Goal: Information Seeking & Learning: Learn about a topic

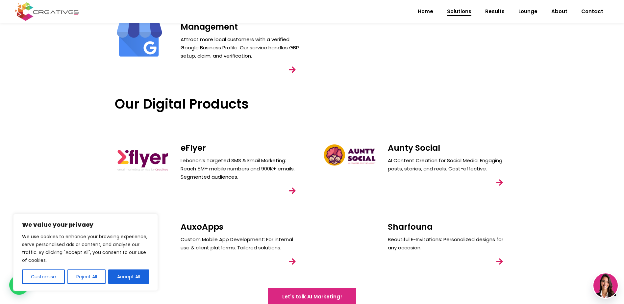
scroll to position [490, 0]
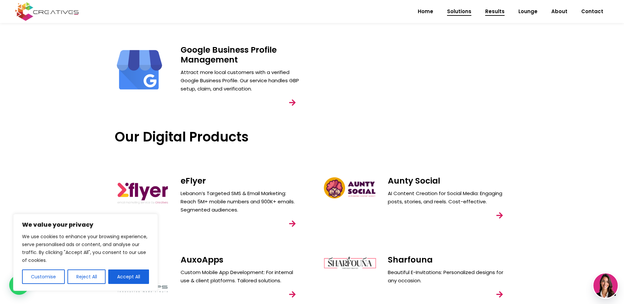
click at [494, 11] on span "Results" at bounding box center [494, 11] width 19 height 17
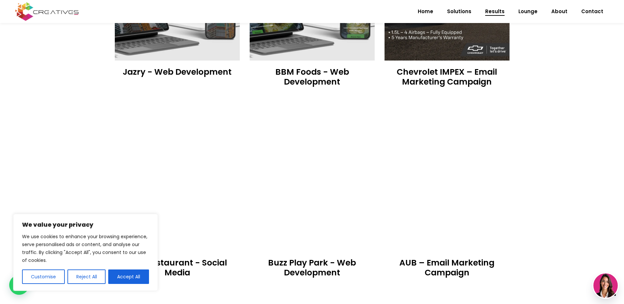
scroll to position [493, 0]
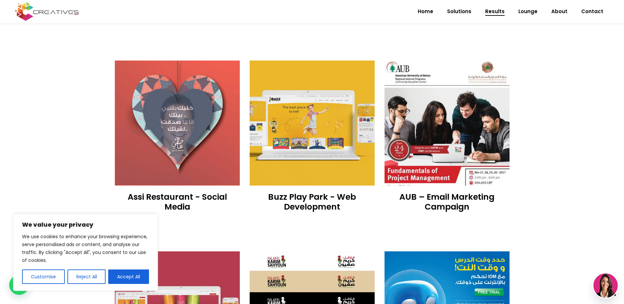
click at [318, 168] on img at bounding box center [312, 123] width 125 height 125
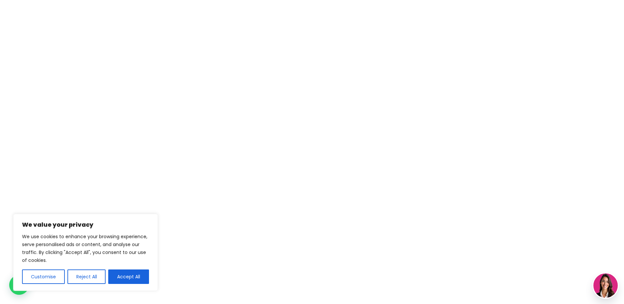
scroll to position [0, 0]
click at [136, 275] on button "Accept All" at bounding box center [128, 276] width 41 height 14
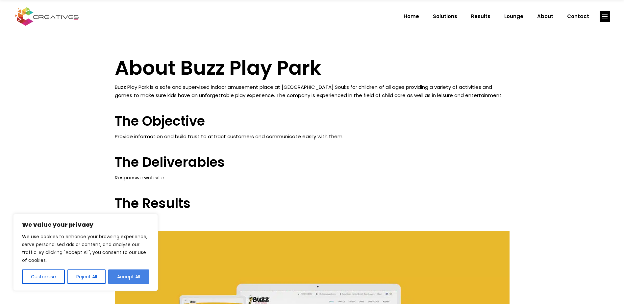
click at [119, 277] on button "Accept All" at bounding box center [128, 276] width 41 height 14
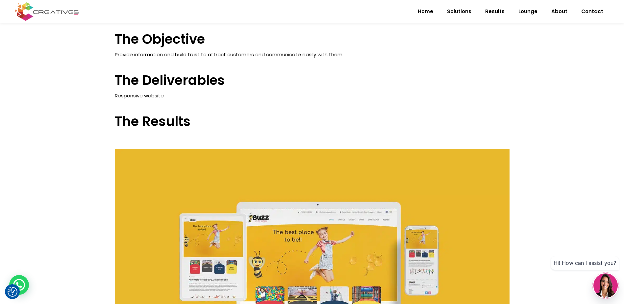
scroll to position [16, 0]
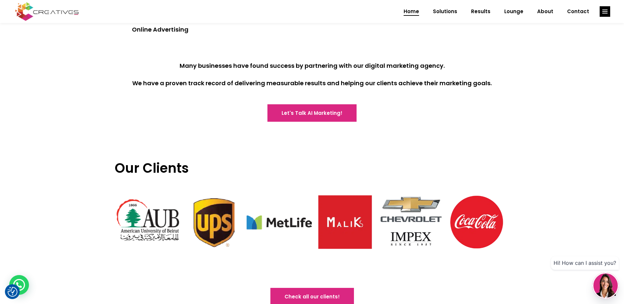
scroll to position [1513, 0]
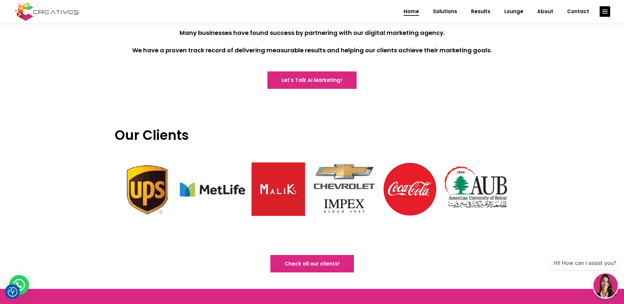
drag, startPoint x: 402, startPoint y: 203, endPoint x: 281, endPoint y: 198, distance: 121.1
click at [311, 199] on img at bounding box center [344, 189] width 66 height 66
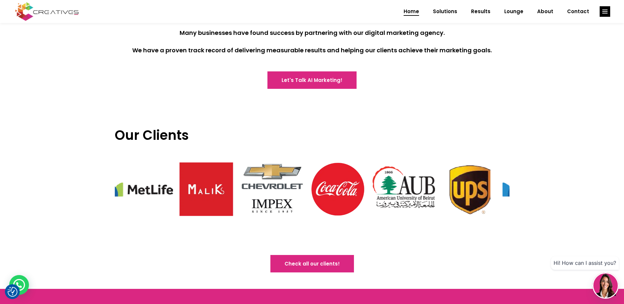
drag, startPoint x: 389, startPoint y: 189, endPoint x: 226, endPoint y: 189, distance: 163.5
click at [229, 189] on div at bounding box center [42, 189] width 1184 height 66
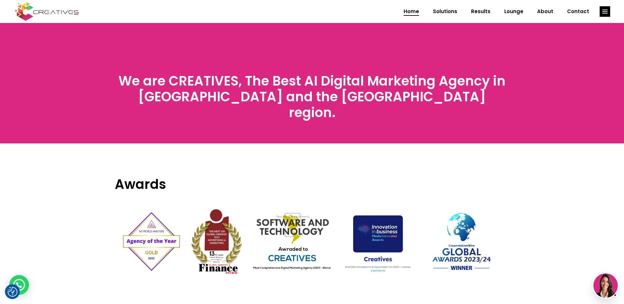
scroll to position [2087, 0]
